Goal: Information Seeking & Learning: Learn about a topic

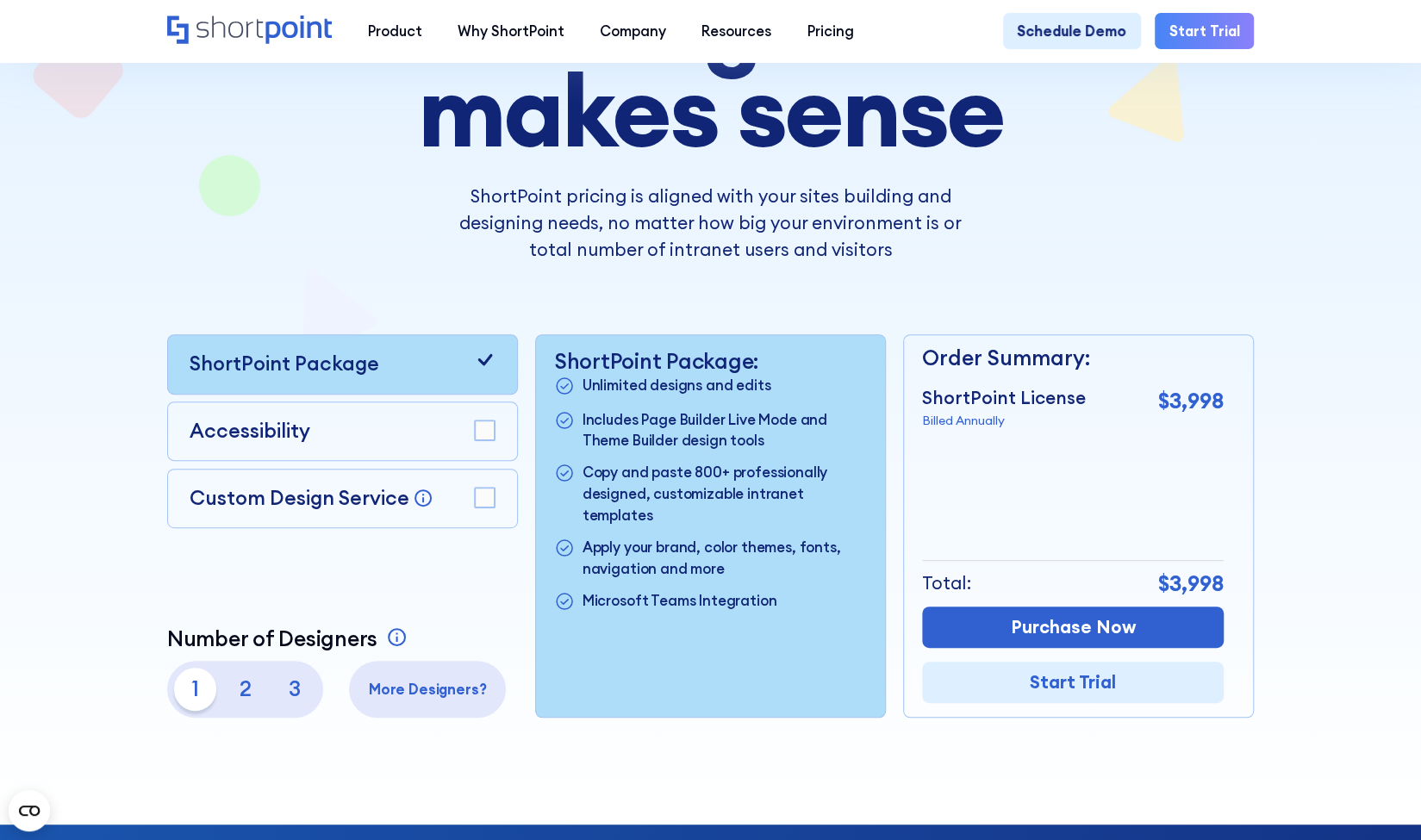
scroll to position [259, 0]
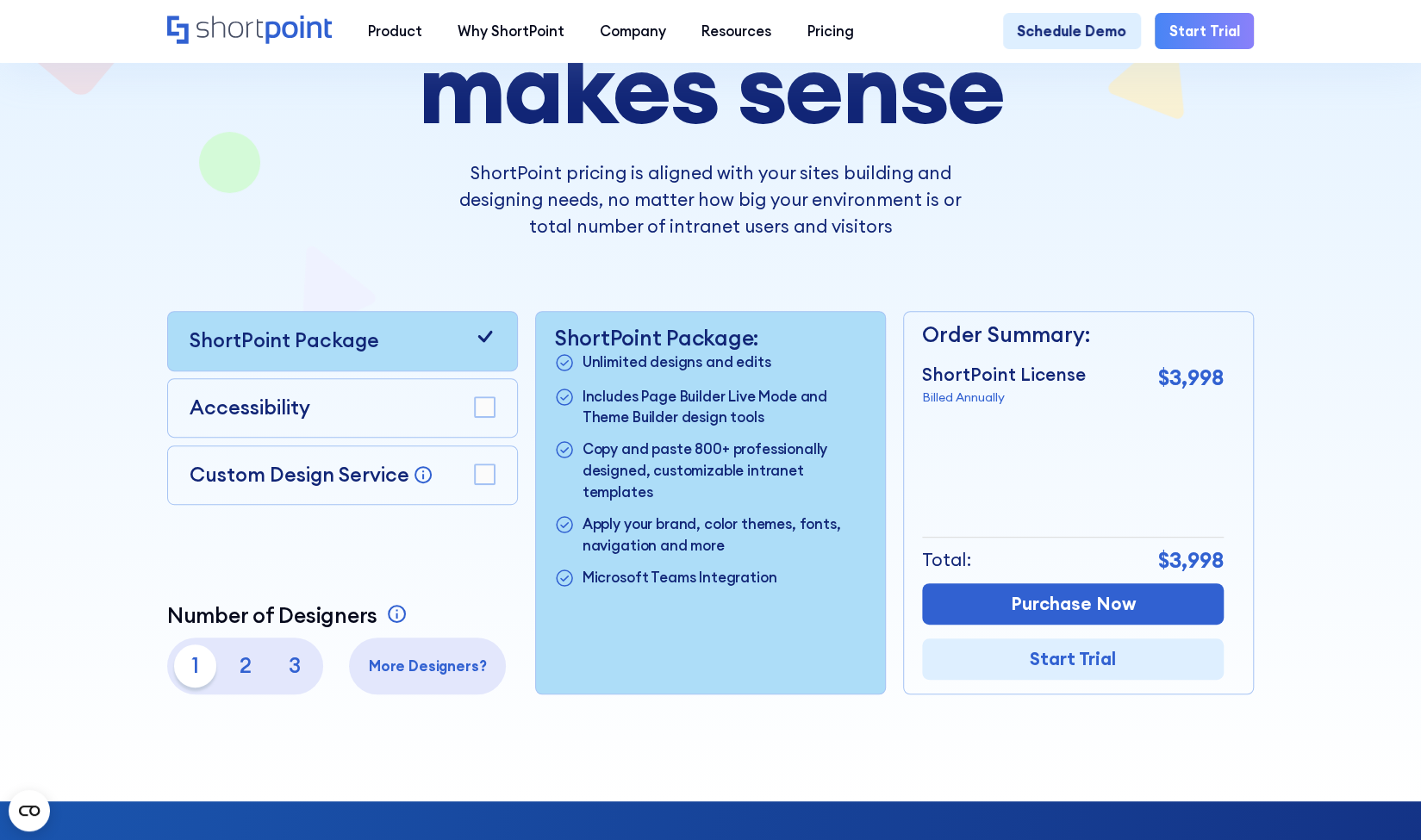
click at [497, 475] on div "Custom Design Service Bring your dream design to life with our Custom Design Se…" at bounding box center [342, 475] width 351 height 60
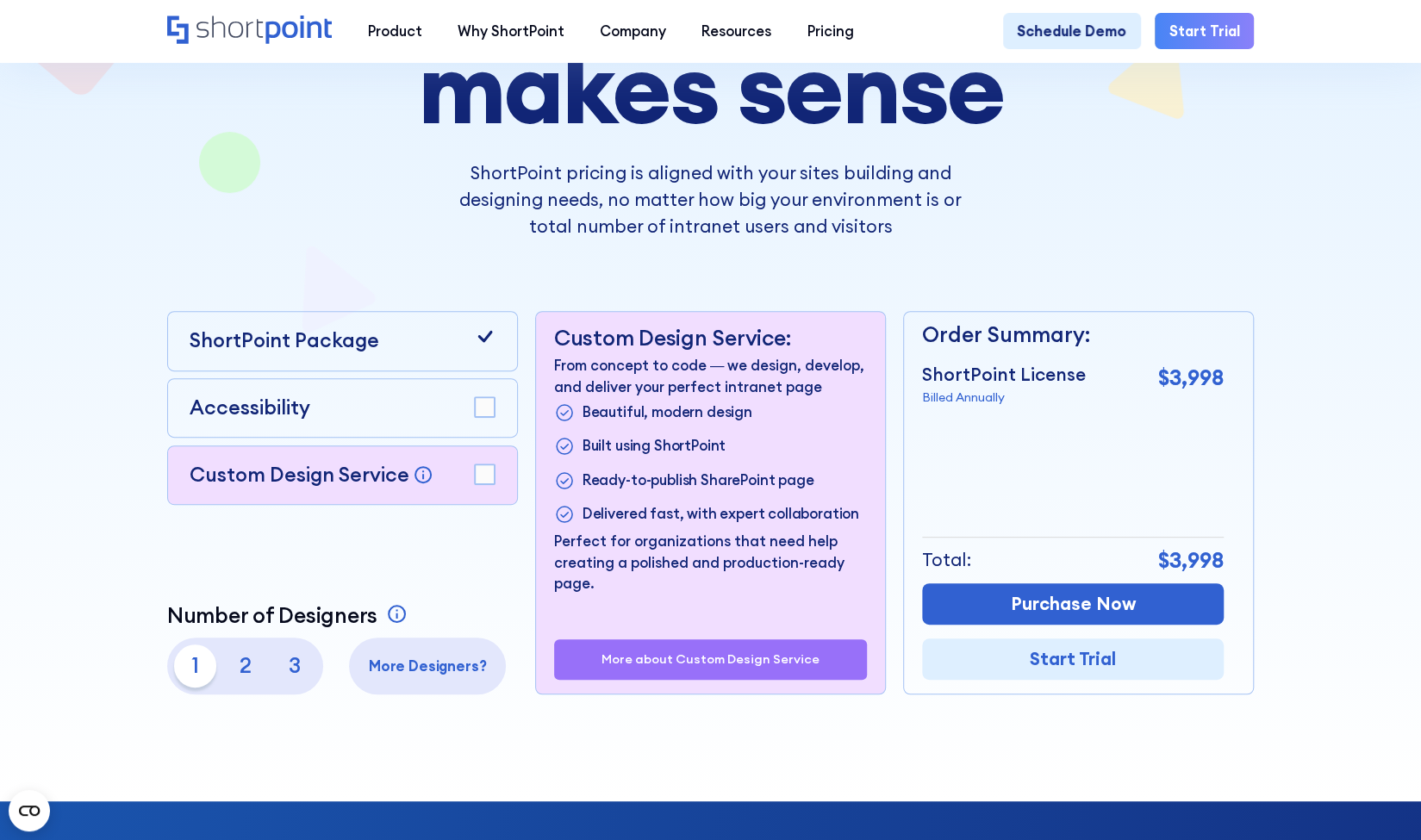
click at [497, 475] on div "Custom Design Service Bring your dream design to life with our Custom Design Se…" at bounding box center [342, 475] width 351 height 60
click at [477, 484] on rect at bounding box center [484, 474] width 20 height 20
click at [481, 479] on icon at bounding box center [485, 473] width 14 height 11
click at [475, 416] on rect at bounding box center [484, 407] width 20 height 20
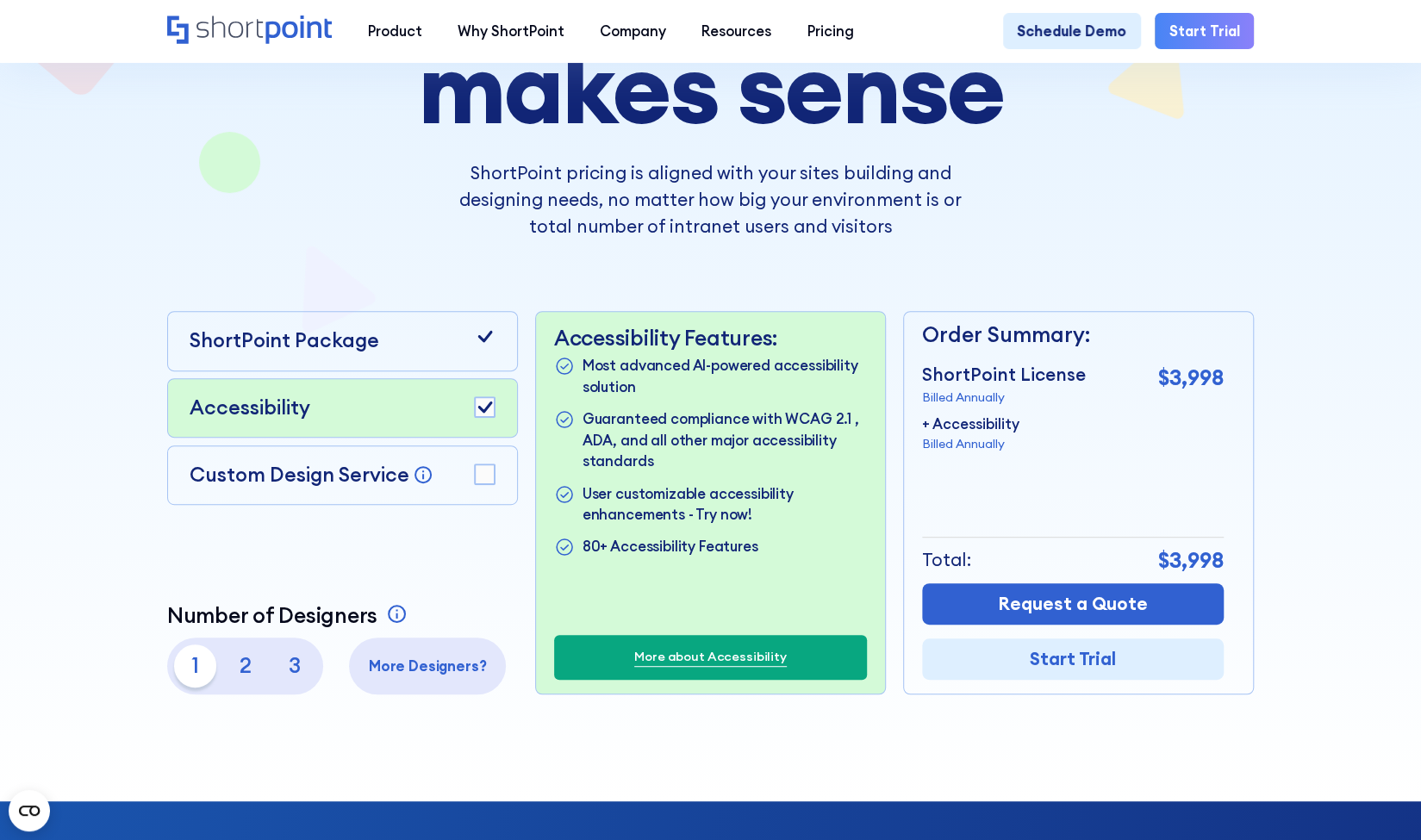
click at [481, 413] on icon at bounding box center [485, 407] width 14 height 11
click at [320, 333] on p "ShortPoint Package" at bounding box center [284, 340] width 190 height 30
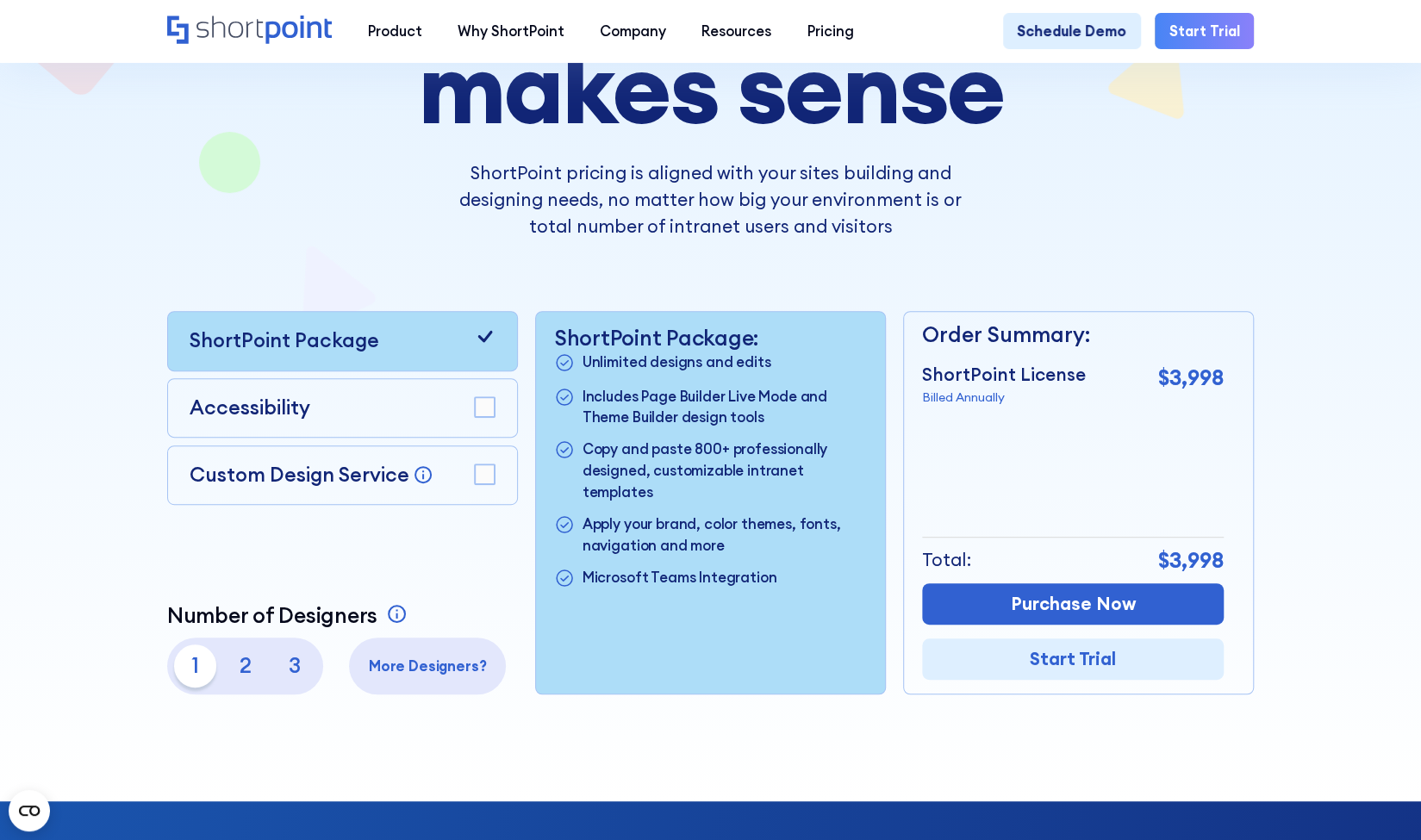
click at [238, 675] on p "2" at bounding box center [245, 665] width 42 height 42
click at [189, 675] on p "1" at bounding box center [195, 665] width 42 height 42
click at [423, 223] on div "ShortPoint pricing is aligned with your sites building and designing needs, no …" at bounding box center [710, 200] width 799 height 80
click at [468, 474] on div "Custom Design Service Bring your dream design to life with our Custom Design Se…" at bounding box center [341, 474] width 306 height 30
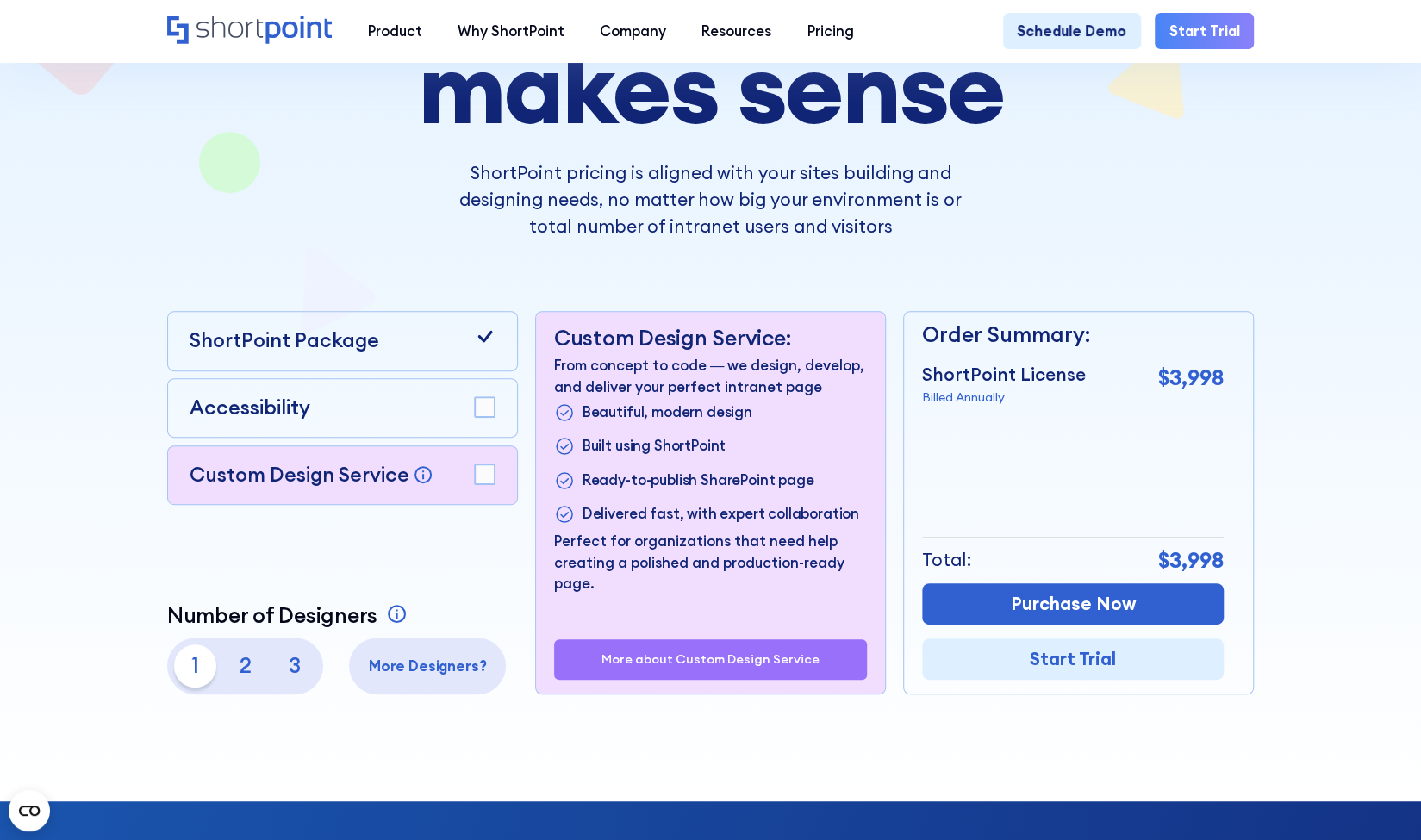
click at [478, 480] on rect at bounding box center [484, 474] width 20 height 20
click at [1128, 774] on div at bounding box center [710, 289] width 1278 height 1025
